Goal: Transaction & Acquisition: Download file/media

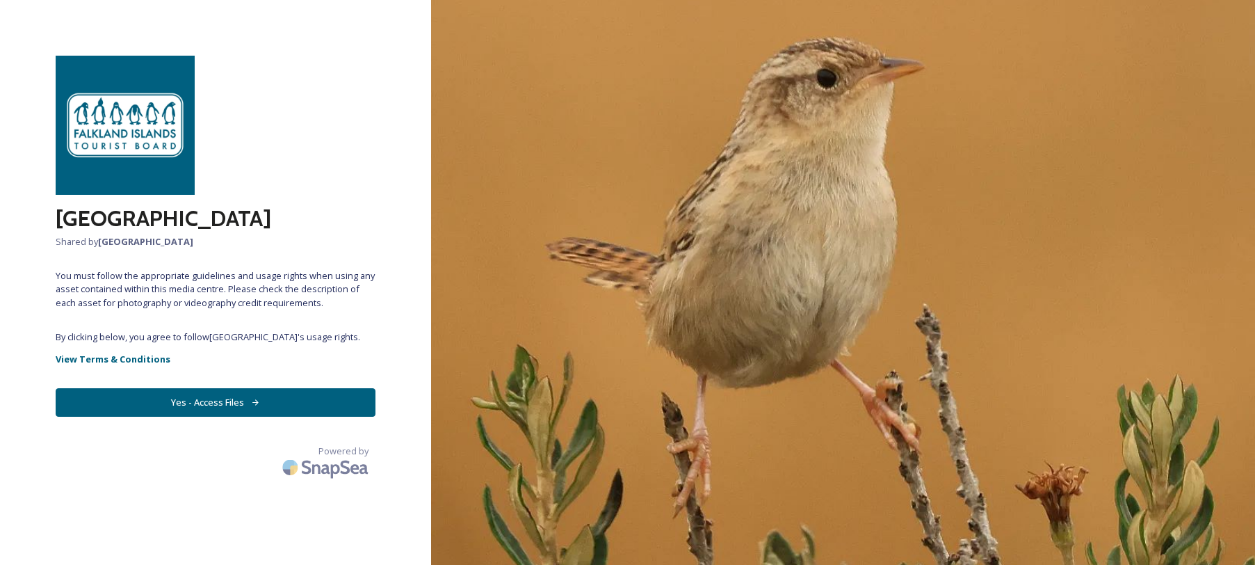
click at [265, 400] on button "Yes - Access Files" at bounding box center [216, 402] width 320 height 29
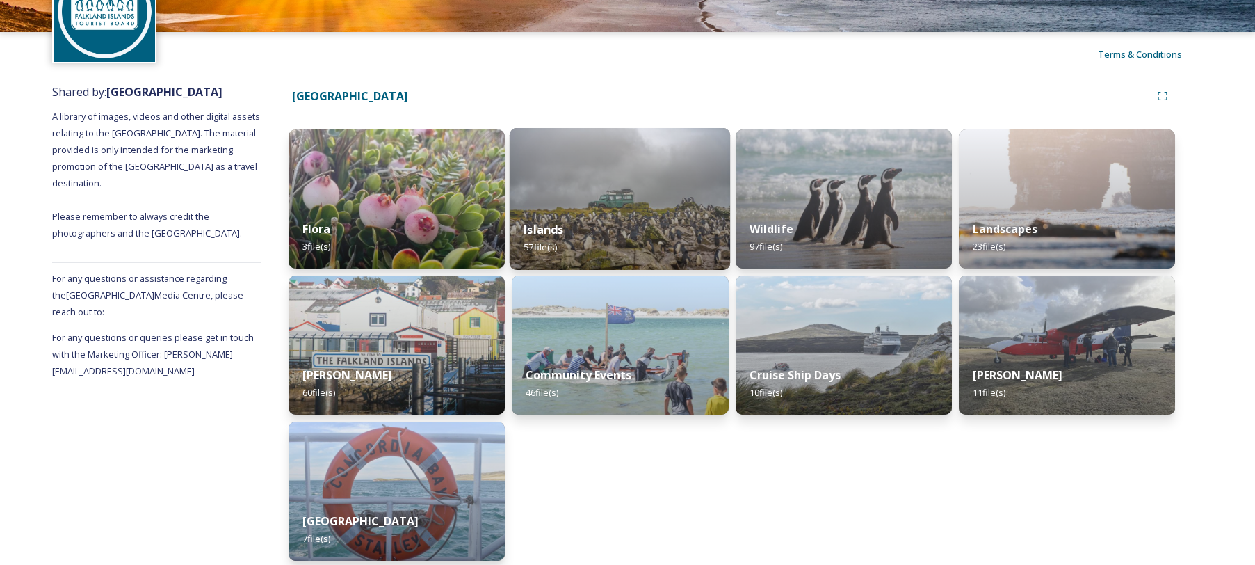
scroll to position [103, 0]
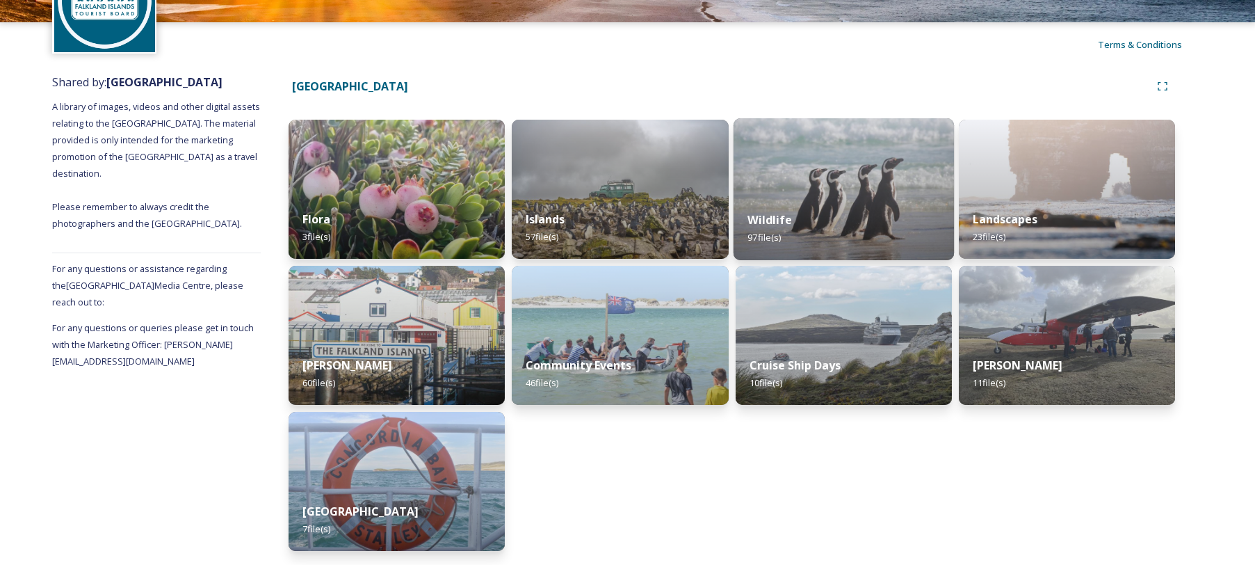
click at [797, 208] on div "Wildlife 97 file(s)" at bounding box center [843, 228] width 220 height 63
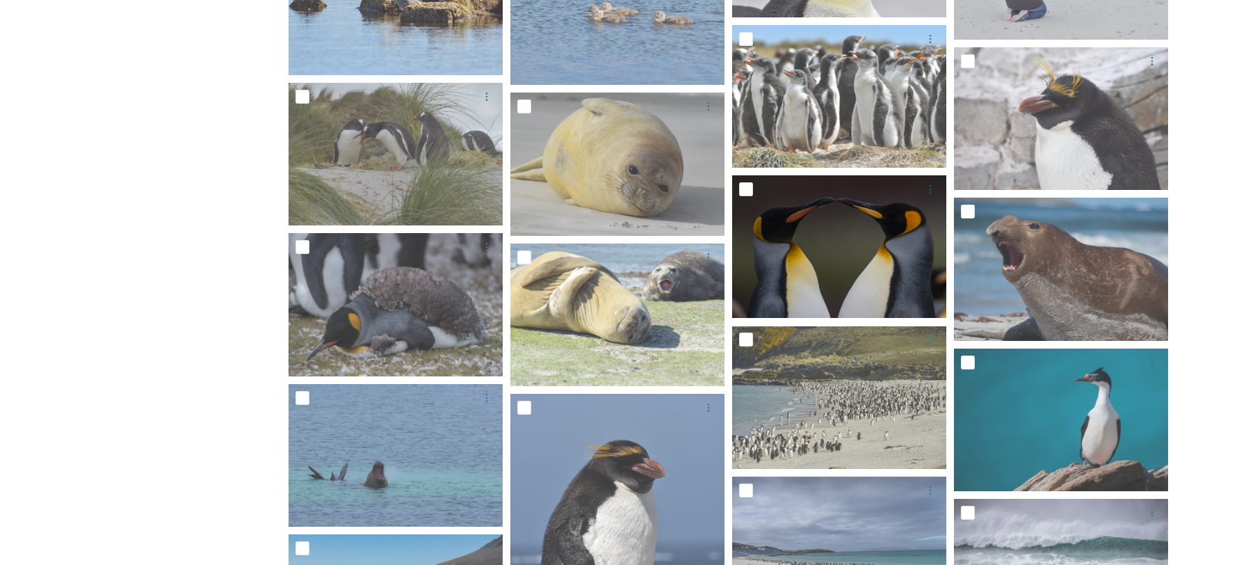
scroll to position [1121, 0]
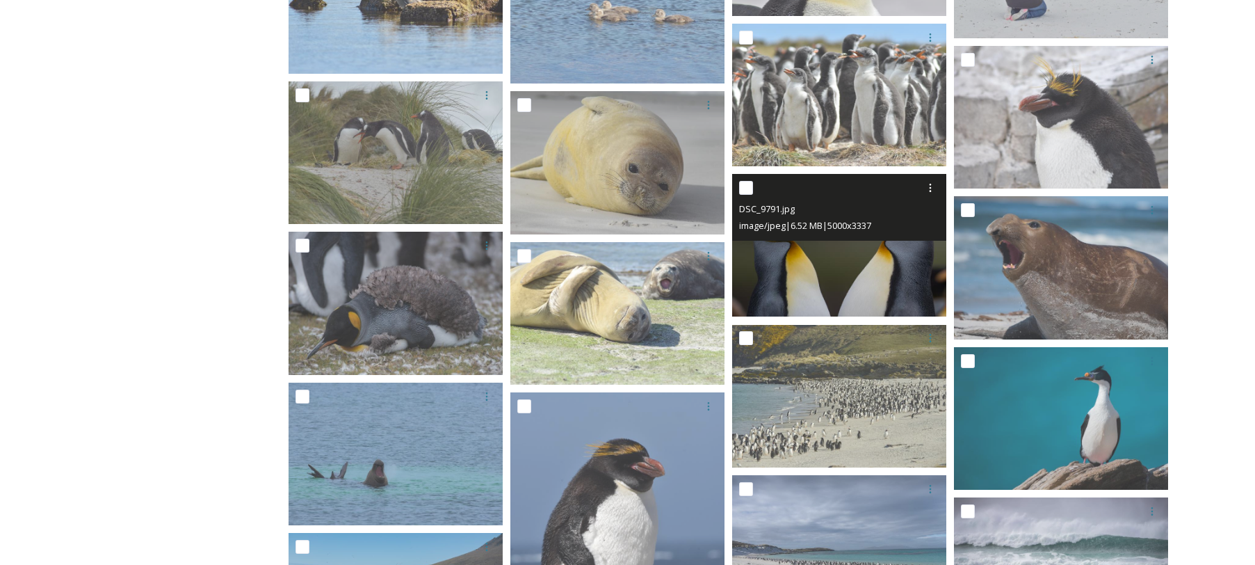
click at [865, 270] on img at bounding box center [839, 245] width 214 height 143
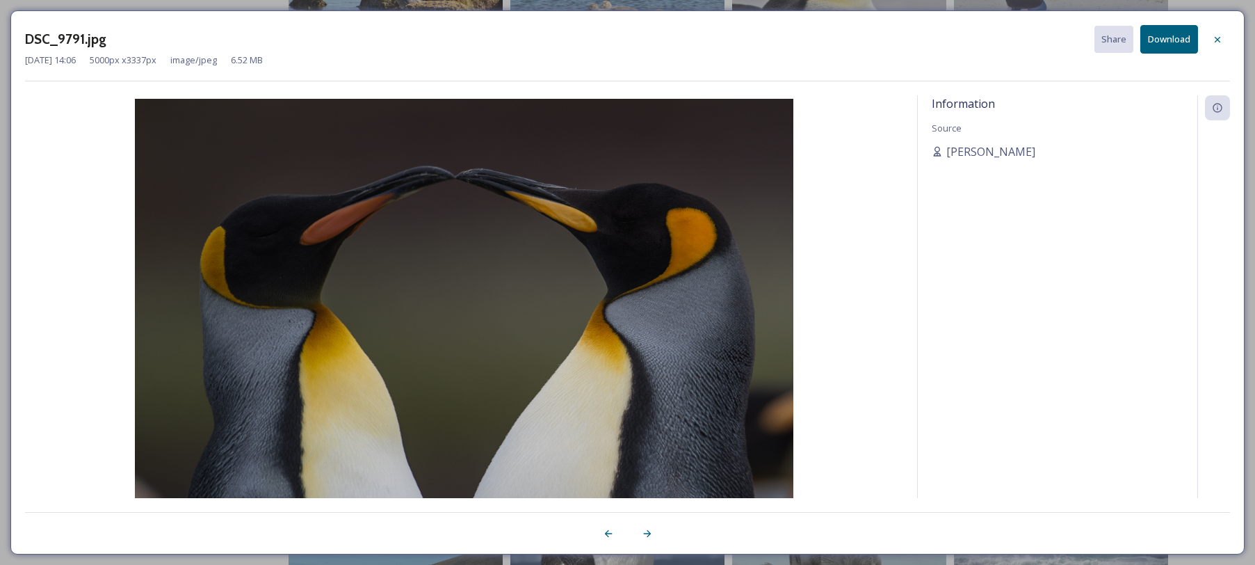
click at [1179, 33] on button "Download" at bounding box center [1169, 39] width 58 height 29
click at [825, 56] on div "[DATE] 14:06 5000 px x 3337 px image/jpeg 6.52 MB" at bounding box center [627, 60] width 1205 height 13
click at [1214, 37] on icon at bounding box center [1217, 39] width 11 height 11
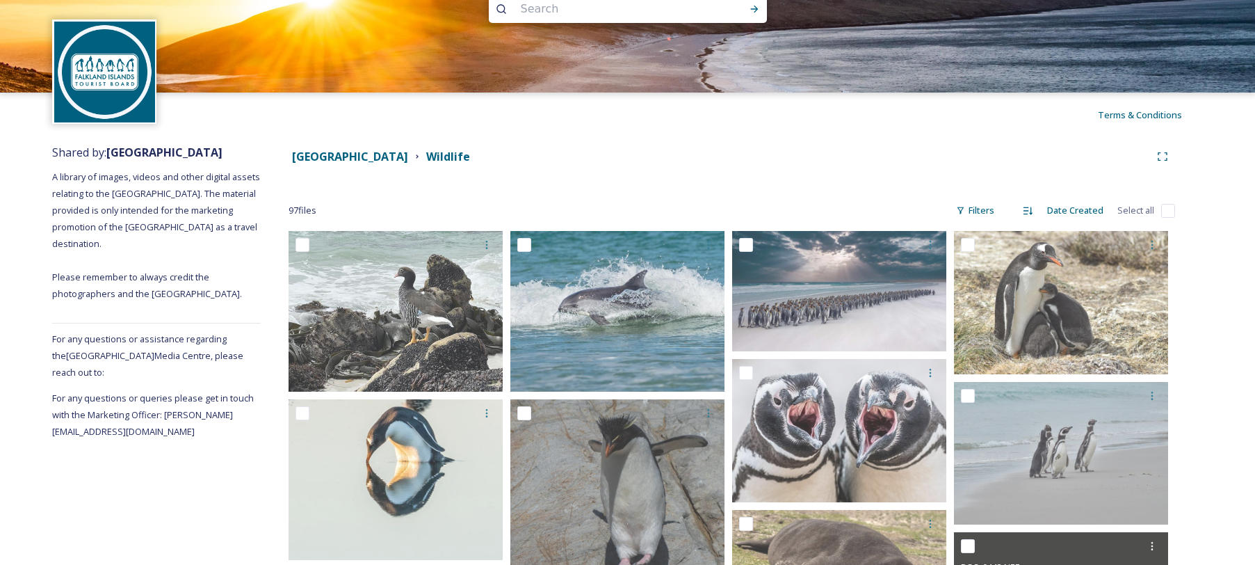
scroll to position [0, 0]
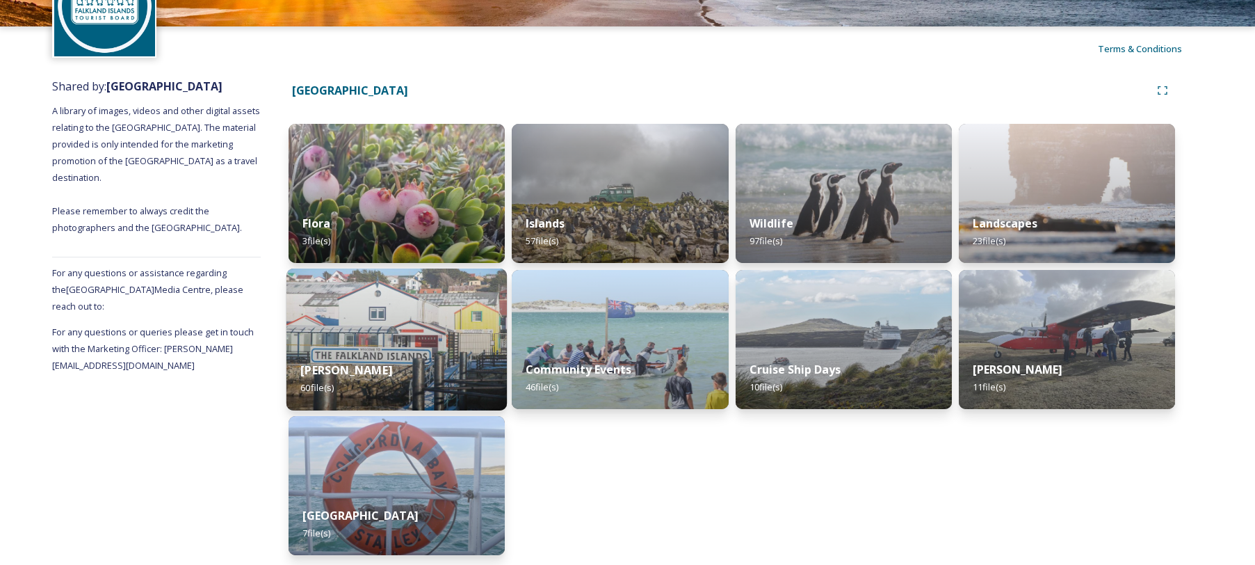
scroll to position [103, 0]
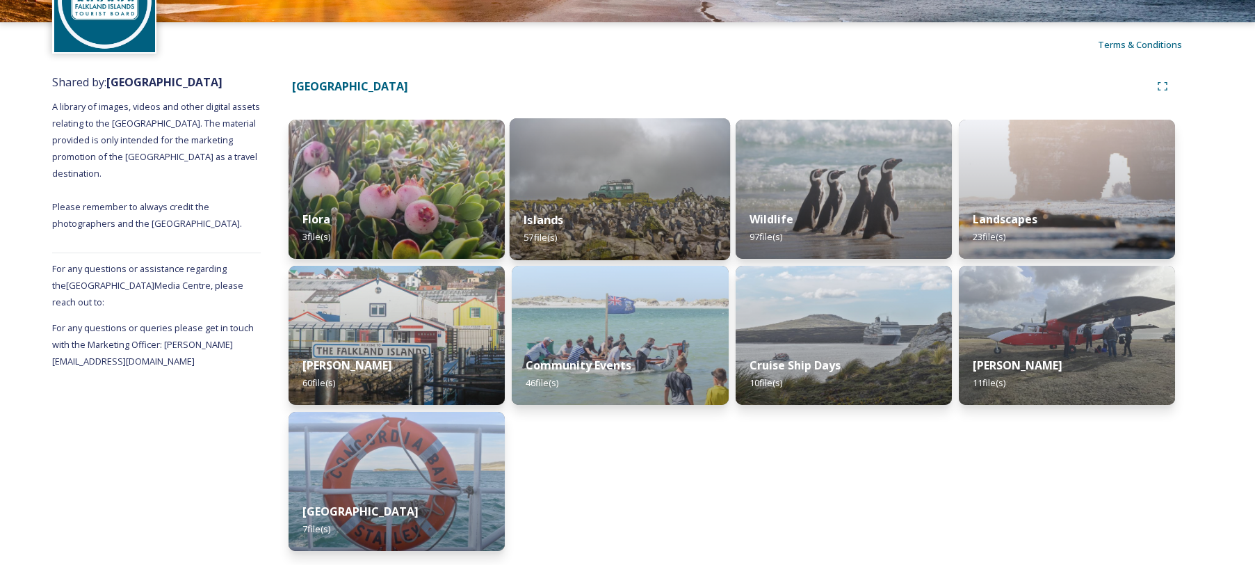
click at [563, 136] on img at bounding box center [620, 189] width 220 height 142
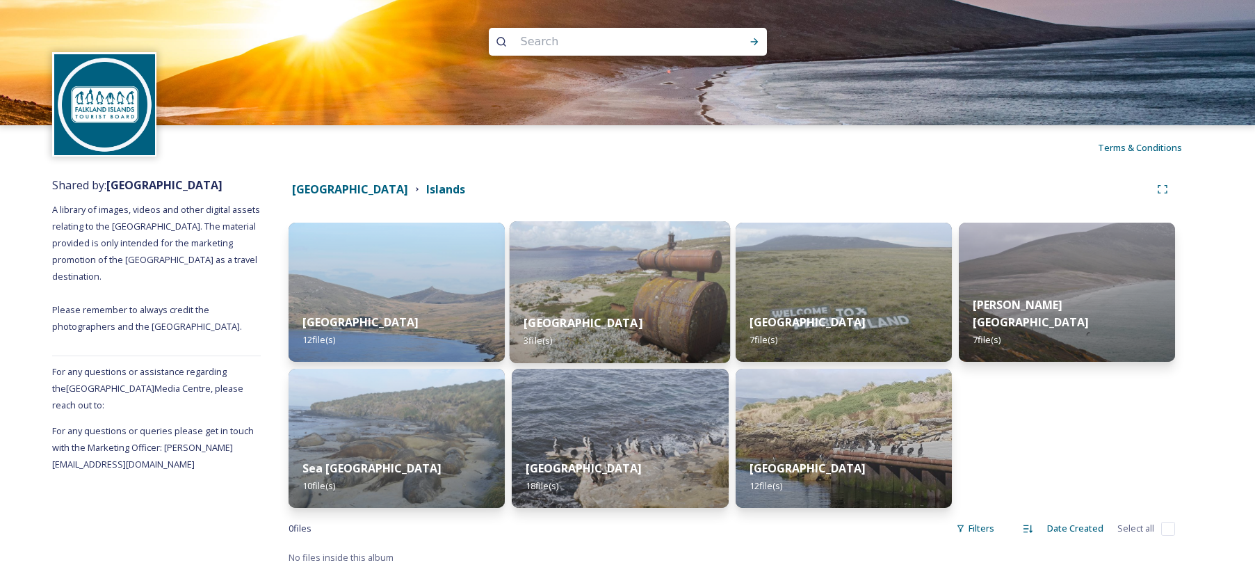
scroll to position [8, 0]
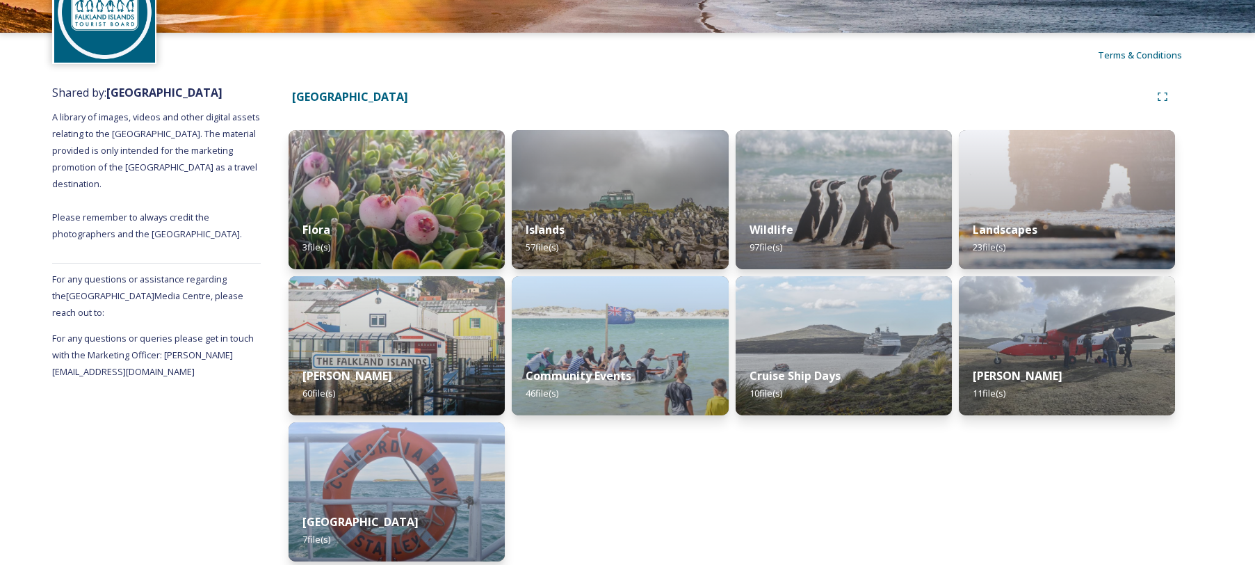
scroll to position [99, 0]
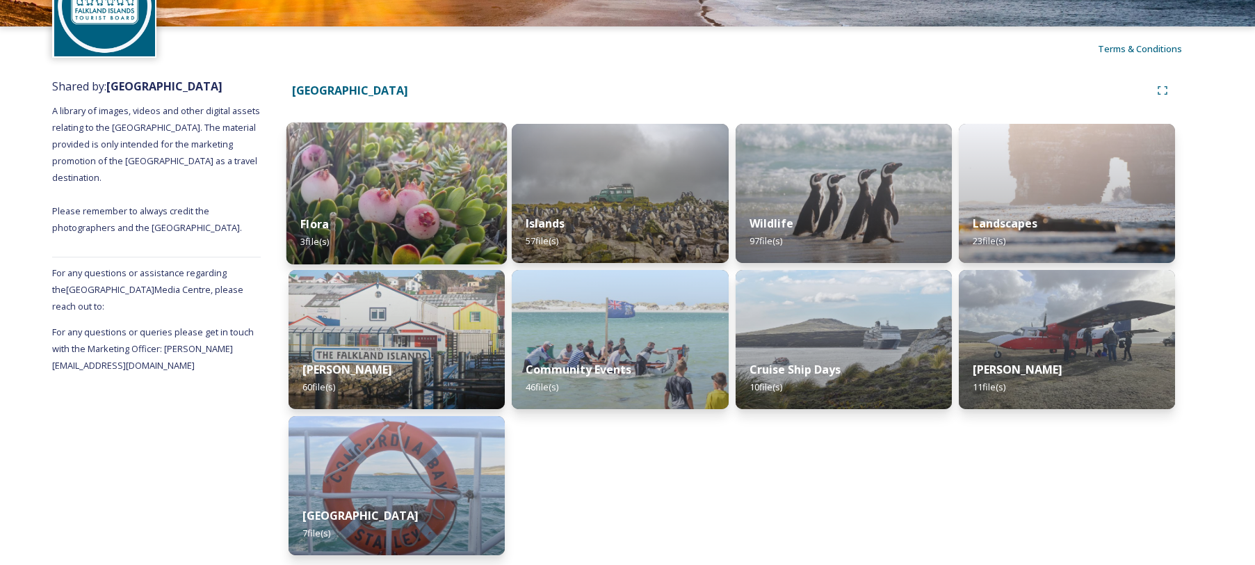
click at [344, 248] on div "Flora 3 file(s)" at bounding box center [396, 232] width 220 height 63
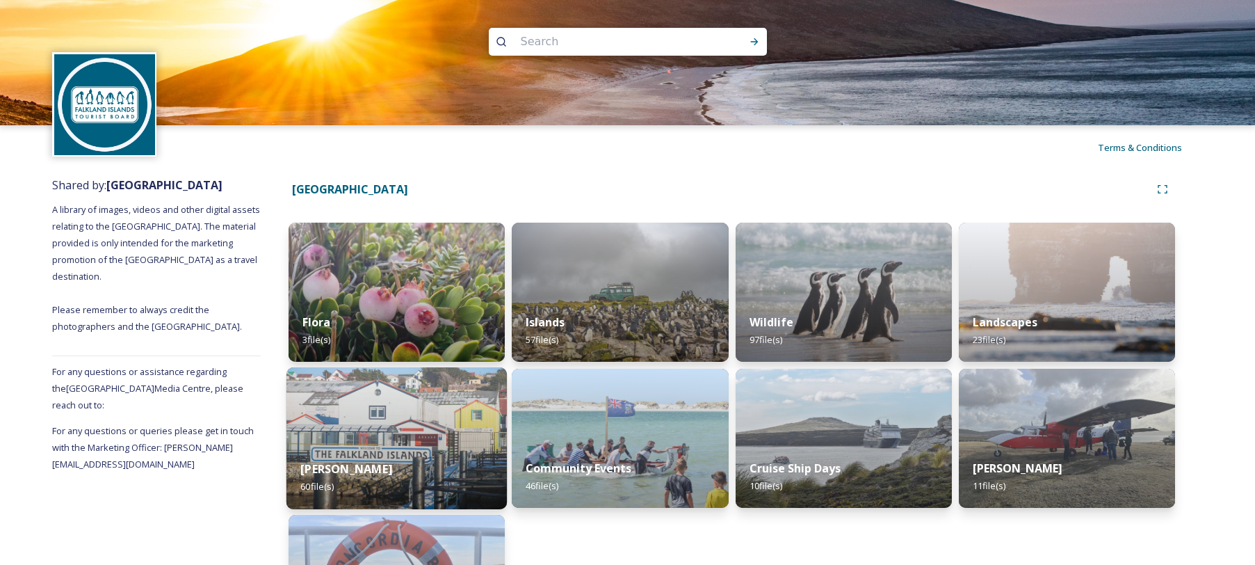
click at [330, 422] on img at bounding box center [396, 438] width 220 height 142
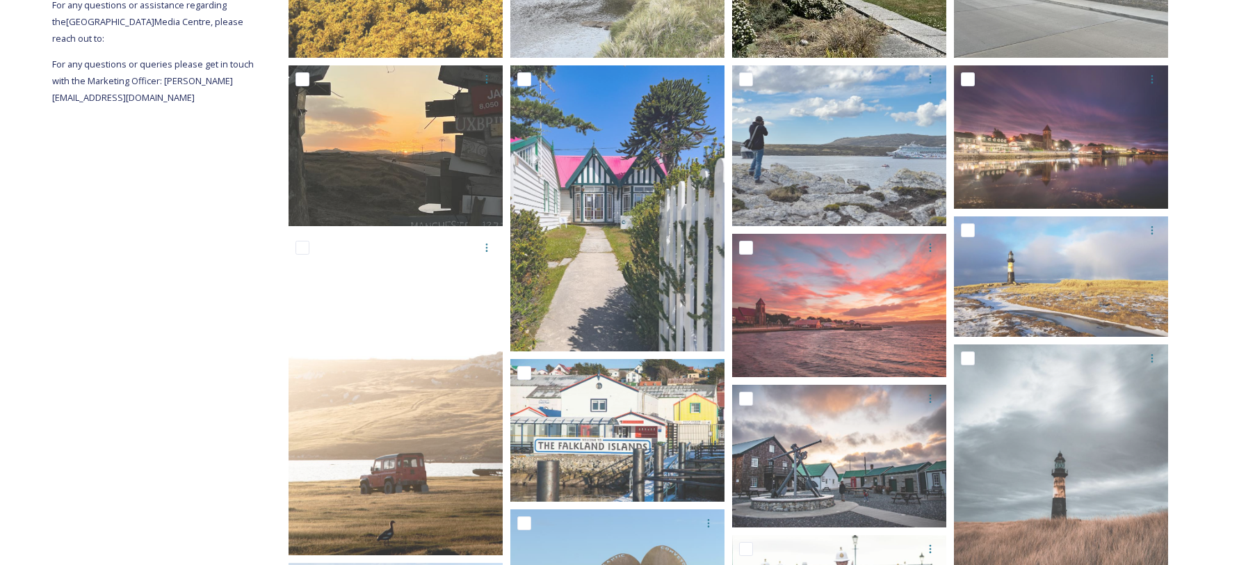
scroll to position [369, 0]
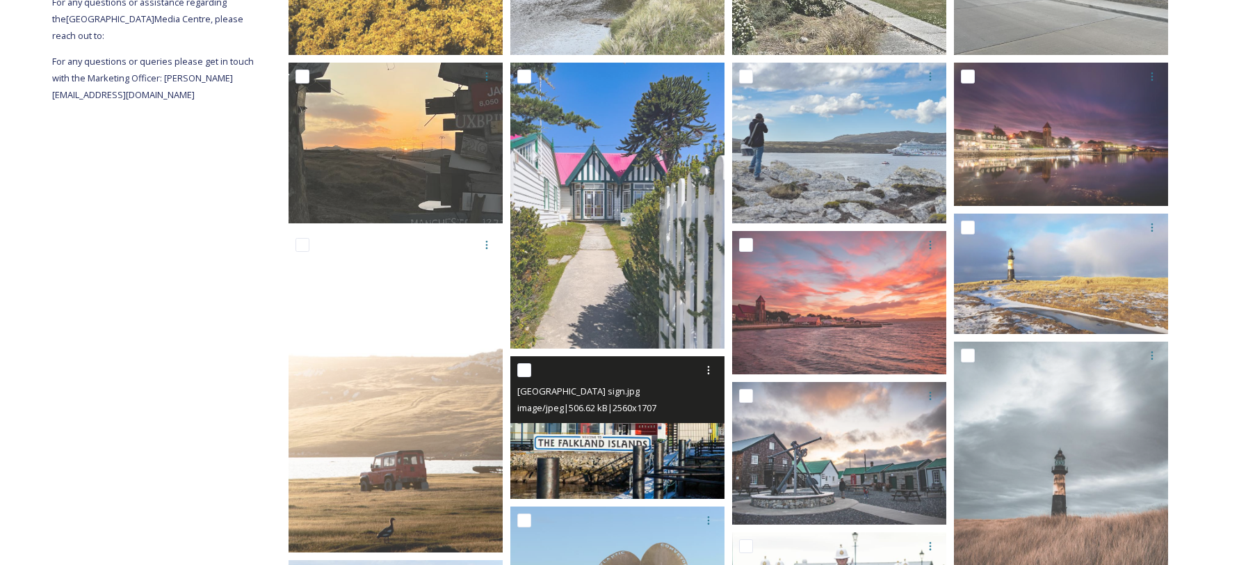
click at [636, 421] on div "[GEOGRAPHIC_DATA] sign.jpg image/jpeg | 506.62 kB | 2560 x 1707" at bounding box center [617, 389] width 214 height 67
click at [621, 462] on img at bounding box center [617, 427] width 214 height 143
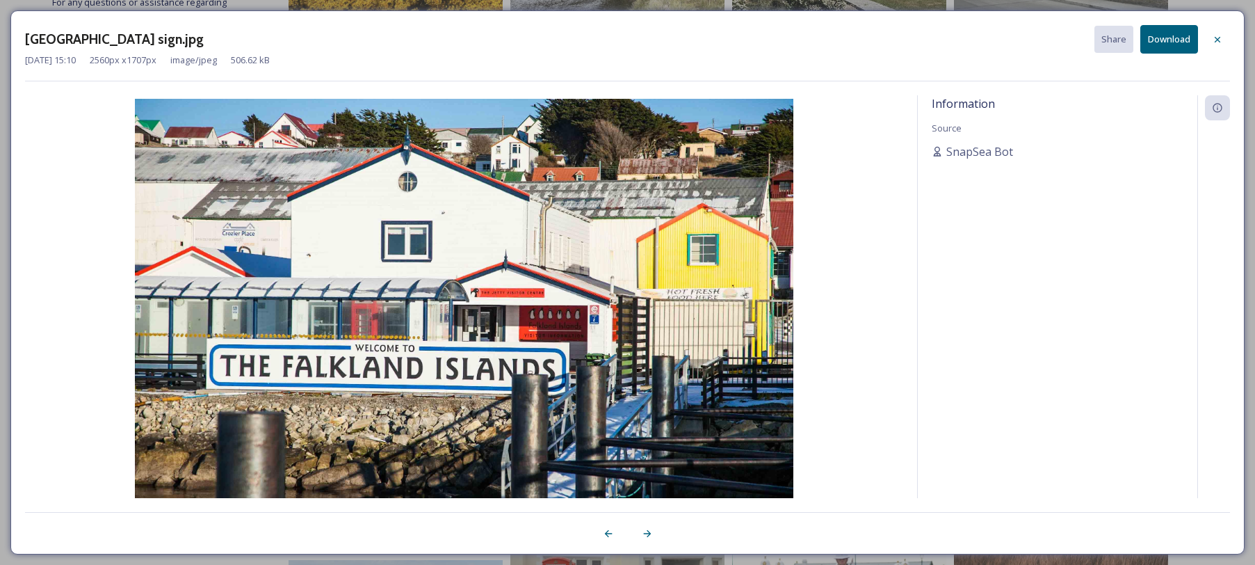
click at [1149, 40] on button "Download" at bounding box center [1169, 39] width 58 height 29
